Goal: Information Seeking & Learning: Compare options

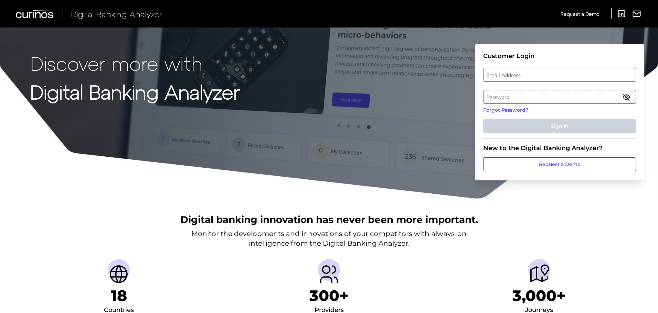
click at [519, 81] on label "Email Address" at bounding box center [559, 75] width 152 height 12
click at [519, 81] on input "email" at bounding box center [559, 75] width 153 height 14
type input "M"
type input "[PERSON_NAME][EMAIL_ADDRESS][DOMAIN_NAME]"
click at [506, 96] on label "Password" at bounding box center [559, 97] width 152 height 12
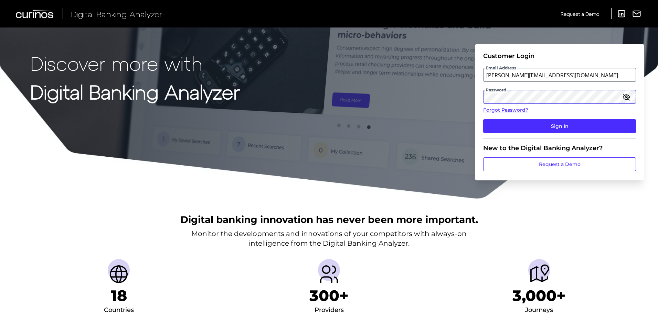
click at [483, 119] on button "Sign In" at bounding box center [559, 126] width 153 height 14
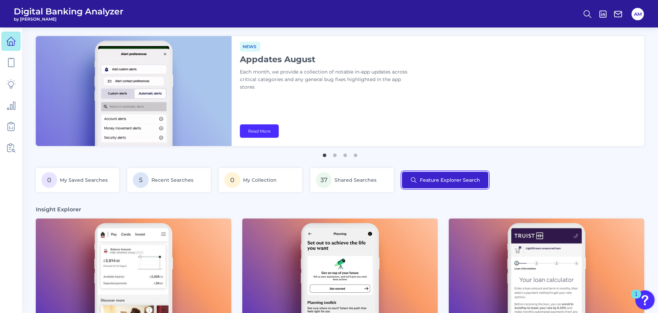
click at [441, 175] on button "Feature Explorer Search" at bounding box center [445, 180] width 86 height 17
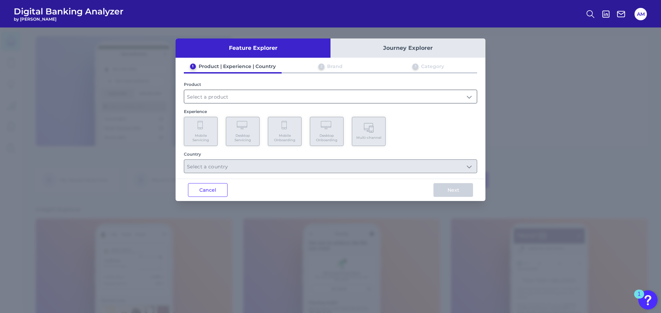
click at [245, 98] on input "text" at bounding box center [330, 96] width 292 height 13
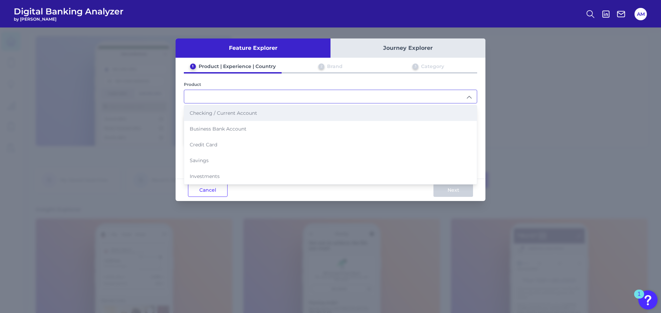
click at [229, 119] on li "Checking / Current Account" at bounding box center [330, 113] width 292 height 16
type input "Checking / Current Account"
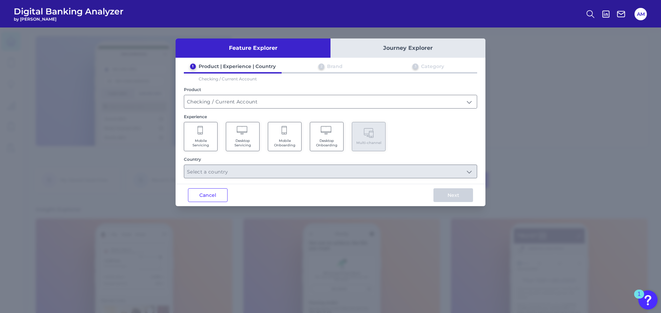
click at [251, 144] on span "Desktop Servicing" at bounding box center [242, 143] width 26 height 9
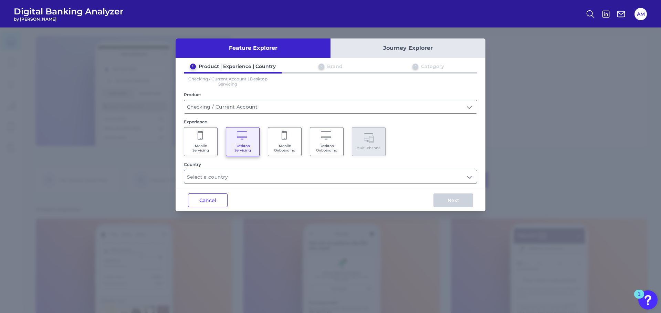
click at [227, 174] on input "text" at bounding box center [330, 176] width 292 height 13
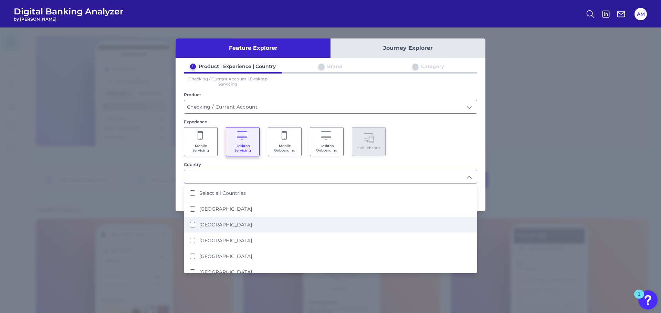
click at [218, 222] on label "[GEOGRAPHIC_DATA]" at bounding box center [225, 225] width 53 height 6
type input "[GEOGRAPHIC_DATA]"
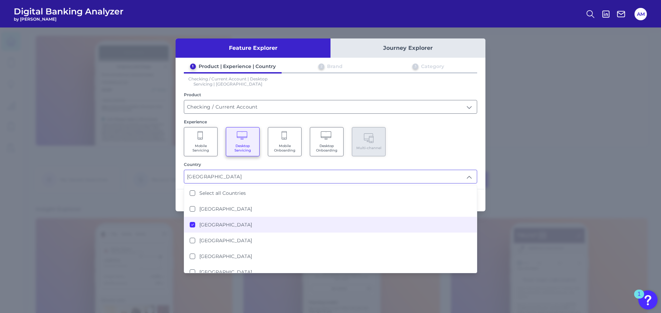
click at [272, 166] on div "Country" at bounding box center [330, 164] width 293 height 5
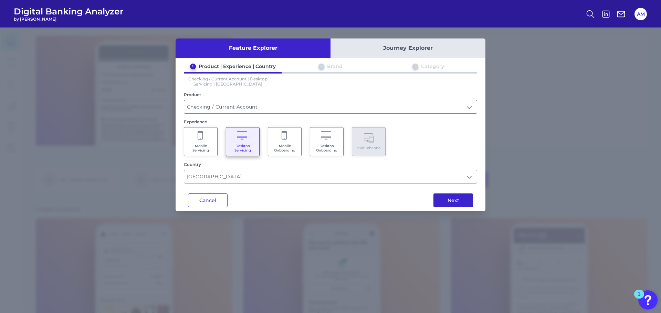
click at [444, 197] on button "Next" at bounding box center [453, 201] width 40 height 14
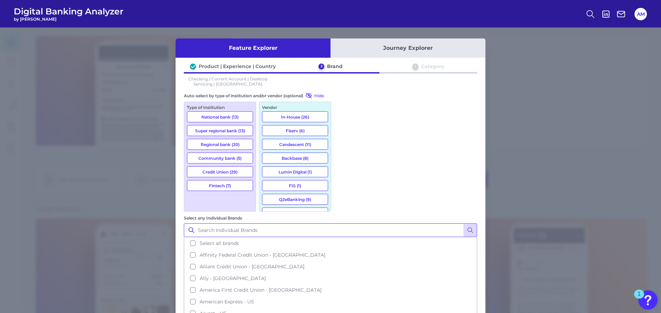
click at [381, 224] on input "Select any Individual Brands" at bounding box center [330, 231] width 293 height 14
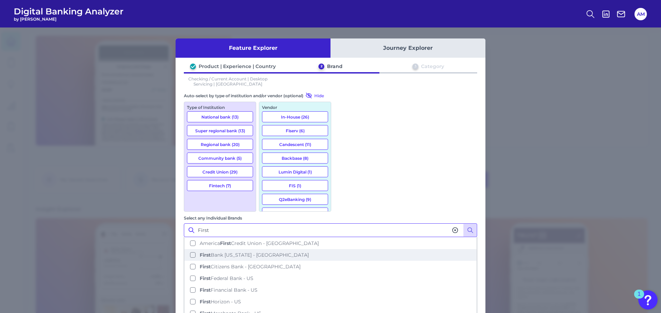
click at [387, 249] on button "First Bank [US_STATE] - [GEOGRAPHIC_DATA]" at bounding box center [330, 255] width 292 height 12
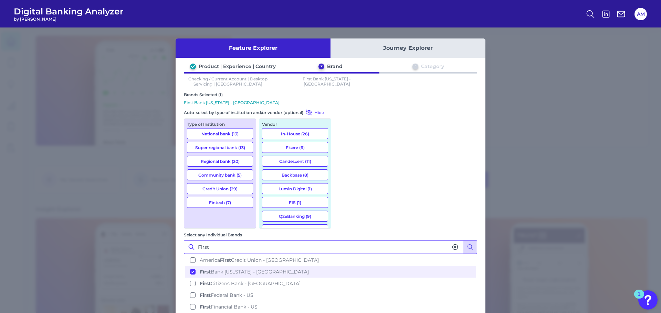
type input "First"
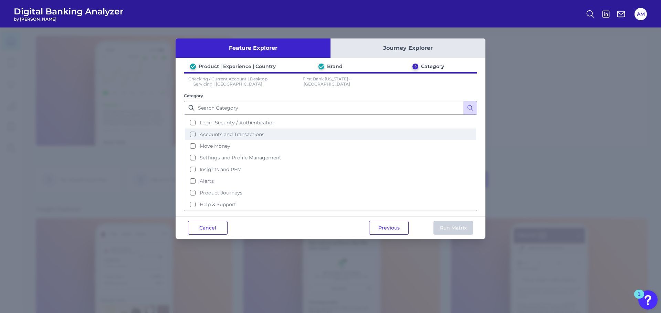
scroll to position [0, 0]
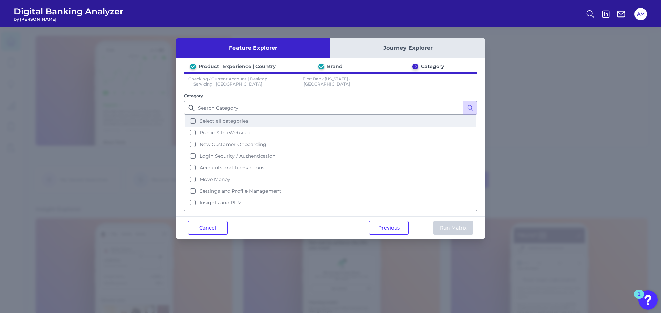
click at [298, 124] on button "Select all categories" at bounding box center [330, 121] width 292 height 12
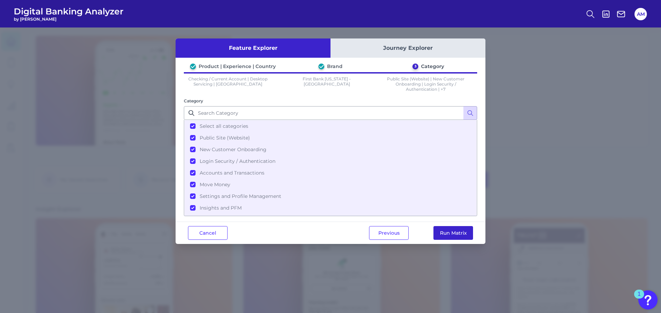
click at [447, 233] on button "Run Matrix" at bounding box center [453, 233] width 40 height 14
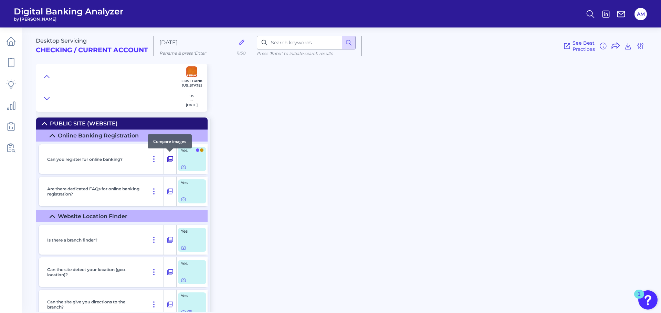
click at [171, 160] on icon at bounding box center [170, 159] width 7 height 8
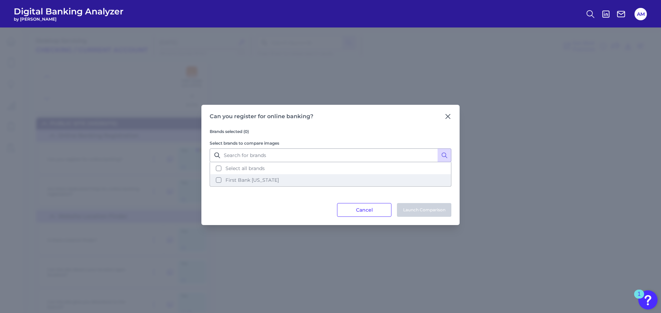
click at [226, 178] on span "First Bank [US_STATE]" at bounding box center [251, 180] width 53 height 6
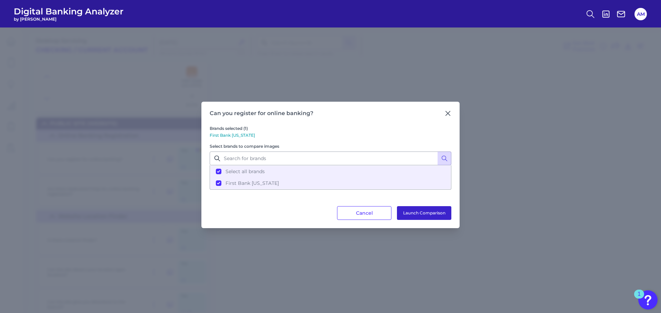
click at [408, 211] on button "Launch Comparison" at bounding box center [424, 213] width 54 height 14
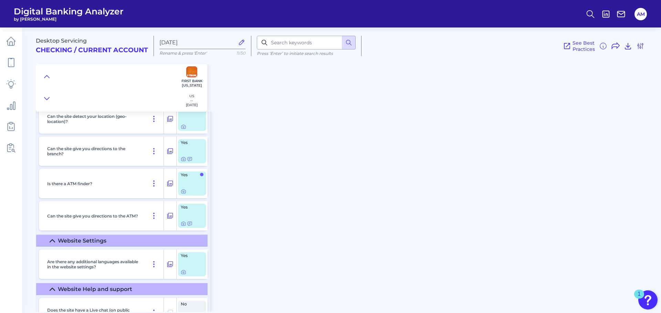
scroll to position [153, 0]
click at [171, 184] on icon at bounding box center [170, 184] width 6 height 6
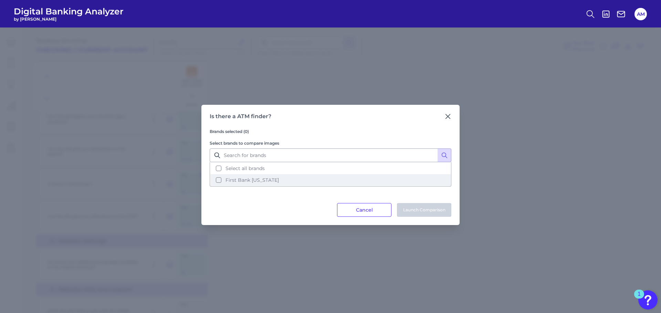
click at [305, 178] on button "First Bank [US_STATE]" at bounding box center [330, 180] width 240 height 12
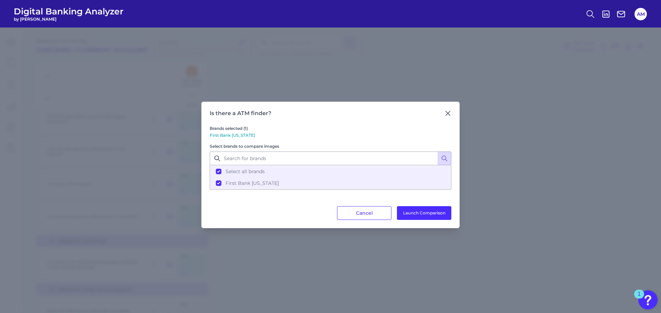
click at [430, 222] on div "Is there a ATM finder? Brands selected (1) First Bank [US_STATE] Select brands …" at bounding box center [330, 165] width 258 height 127
click at [427, 217] on button "Launch Comparison" at bounding box center [424, 213] width 54 height 14
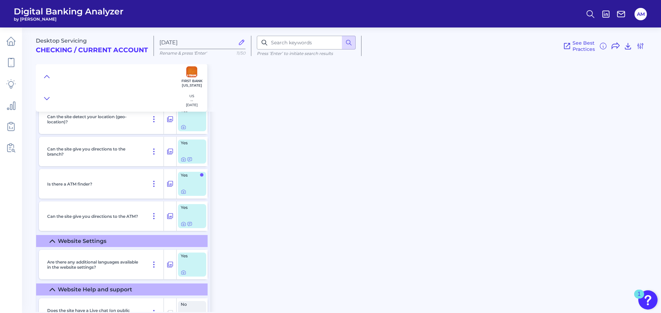
scroll to position [0, 0]
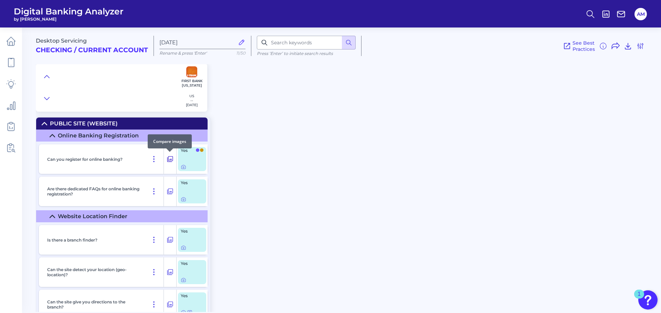
click at [171, 159] on icon at bounding box center [170, 159] width 7 height 8
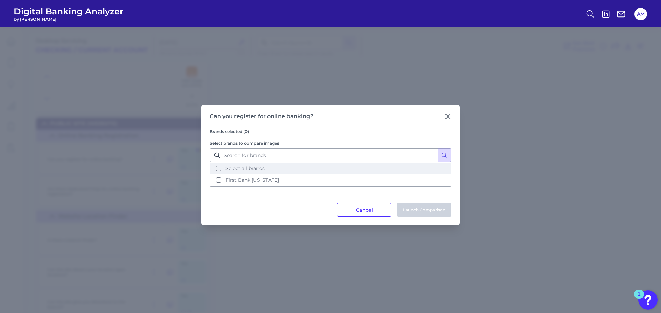
click at [257, 174] on button "Select all brands" at bounding box center [330, 169] width 240 height 12
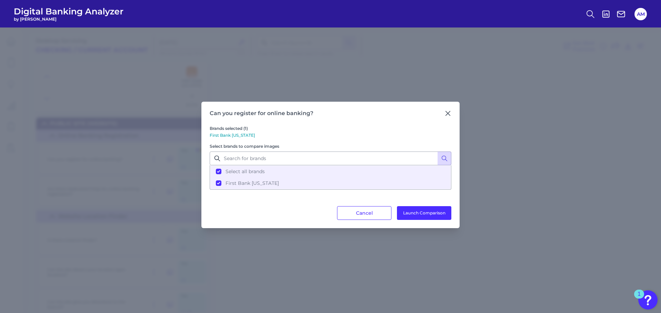
click at [417, 222] on div "Can you register for online banking? Brands selected (1) First Bank [US_STATE] …" at bounding box center [330, 165] width 258 height 127
click at [416, 213] on button "Launch Comparison" at bounding box center [424, 213] width 54 height 14
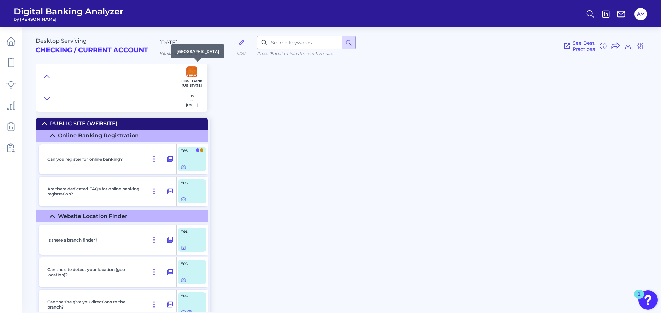
click at [189, 86] on p "First Bank [US_STATE]" at bounding box center [191, 83] width 25 height 9
click at [168, 158] on icon at bounding box center [170, 160] width 6 height 6
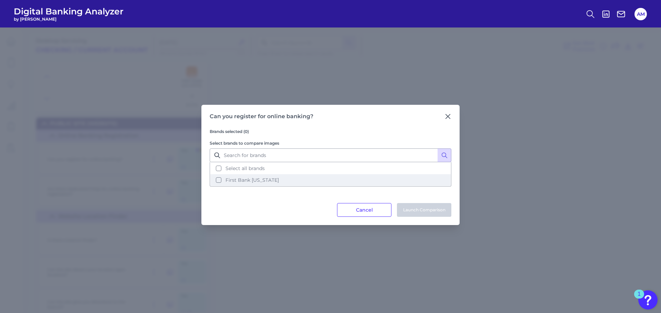
click at [324, 178] on button "First Bank [US_STATE]" at bounding box center [330, 180] width 240 height 12
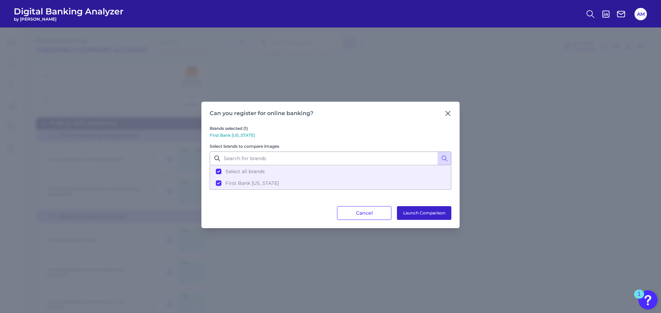
click at [407, 214] on button "Launch Comparison" at bounding box center [424, 213] width 54 height 14
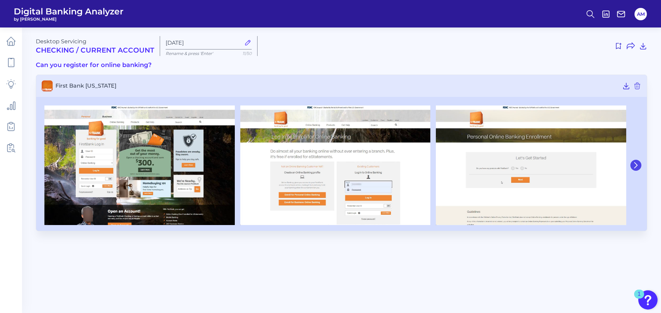
click at [633, 161] on button at bounding box center [635, 165] width 11 height 11
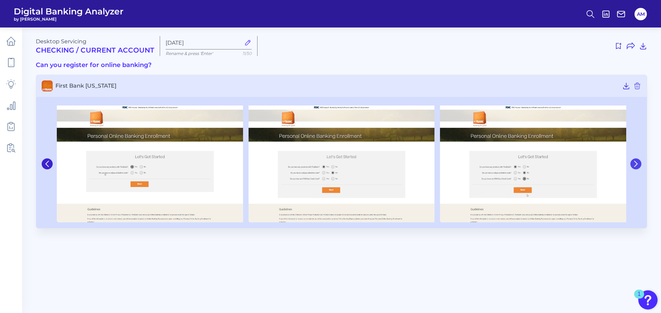
click at [634, 162] on icon at bounding box center [635, 164] width 6 height 6
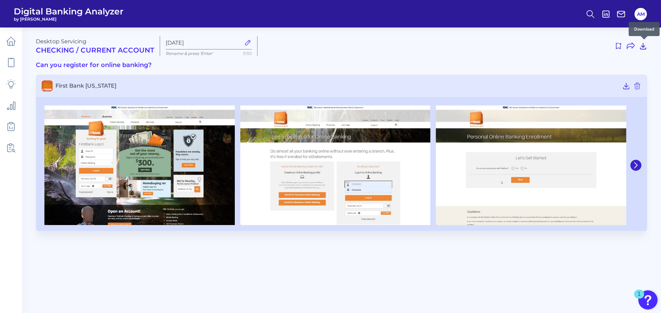
click at [643, 43] on icon at bounding box center [643, 46] width 6 height 6
click at [634, 171] on div at bounding box center [635, 166] width 12 height 126
click at [634, 170] on button at bounding box center [635, 165] width 11 height 11
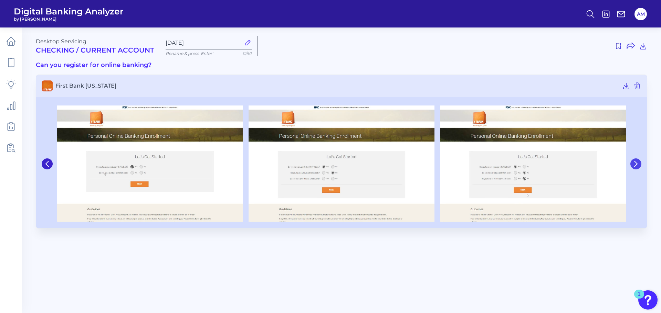
click at [633, 167] on button at bounding box center [635, 164] width 11 height 11
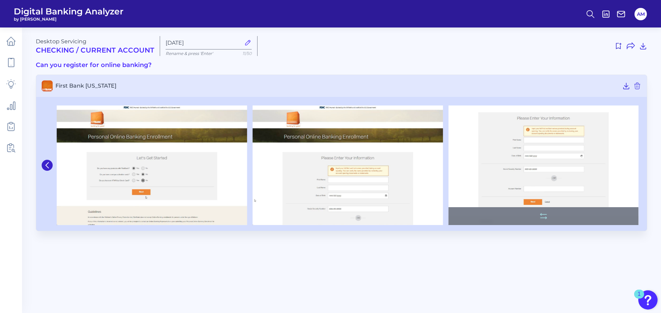
click at [633, 167] on img at bounding box center [543, 166] width 190 height 120
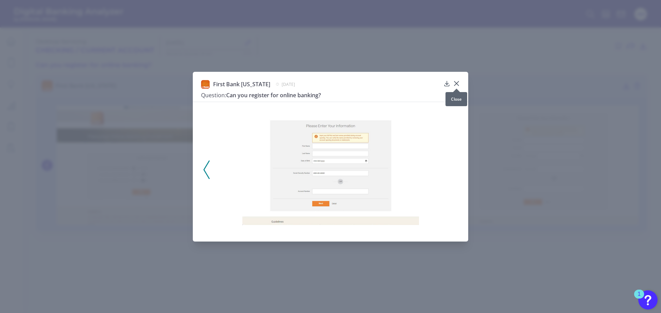
click at [457, 82] on icon at bounding box center [456, 83] width 7 height 7
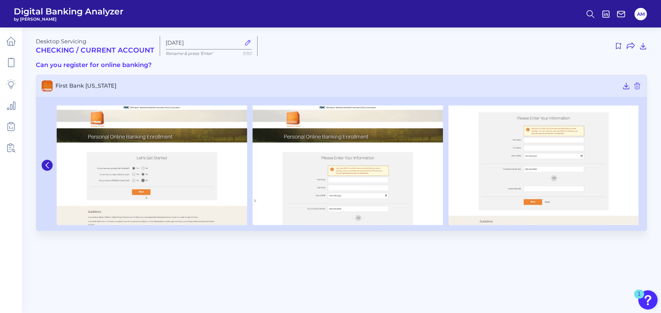
click at [266, 258] on main "Desktop Servicing Checking / Current Account [DATE] Rename & press 'Enter' 11/5…" at bounding box center [330, 156] width 661 height 313
click at [477, 79] on h3 "First Bank [US_STATE]" at bounding box center [341, 86] width 610 height 22
click at [492, 53] on div "Desktop Servicing Checking / Current Account [DATE] Rename & press 'Enter' 11/50" at bounding box center [341, 46] width 611 height 20
click at [224, 274] on main "Desktop Servicing Checking / Current Account [DATE] Rename & press 'Enter' 11/5…" at bounding box center [330, 156] width 661 height 313
